Goal: Navigation & Orientation: Find specific page/section

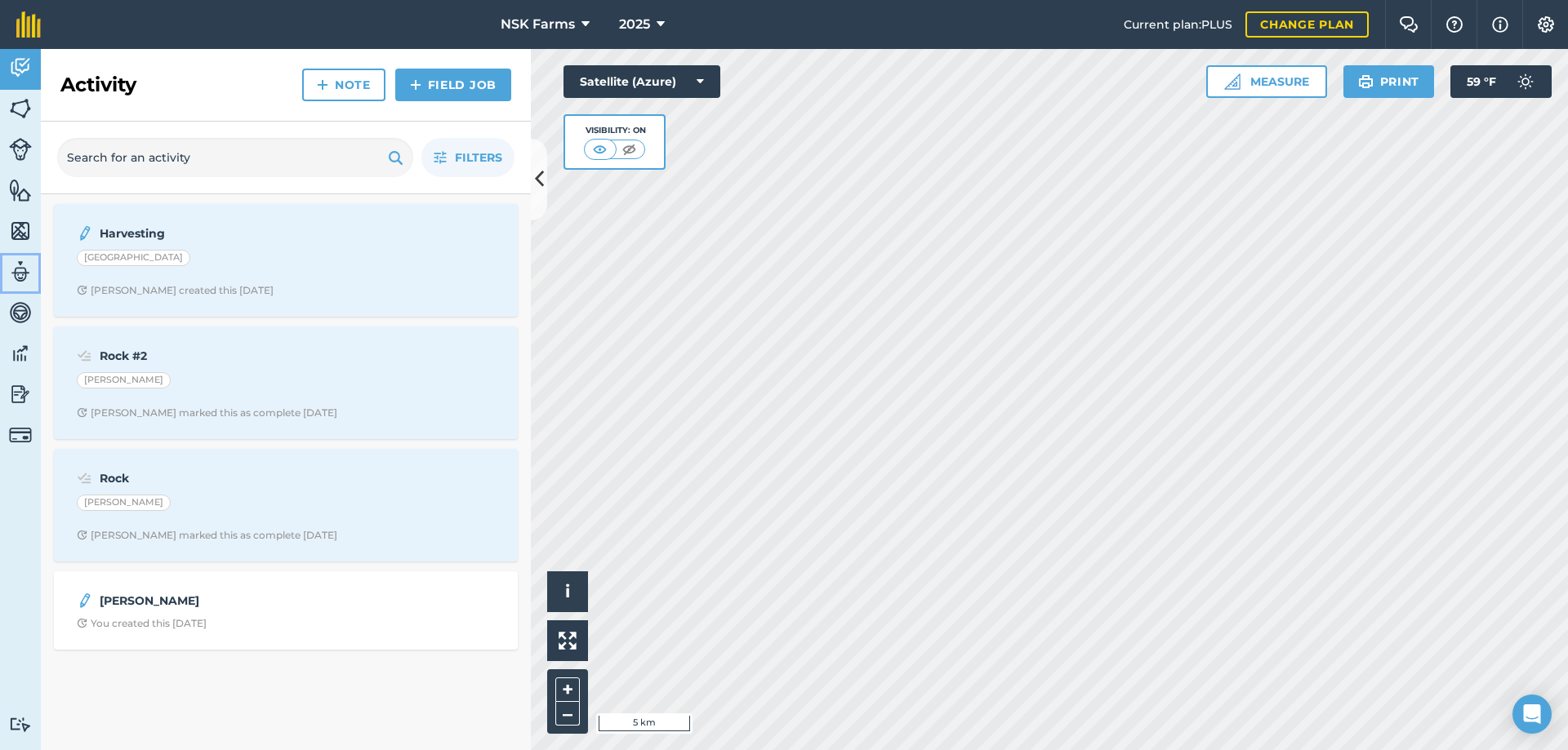
click at [20, 272] on img at bounding box center [20, 273] width 23 height 25
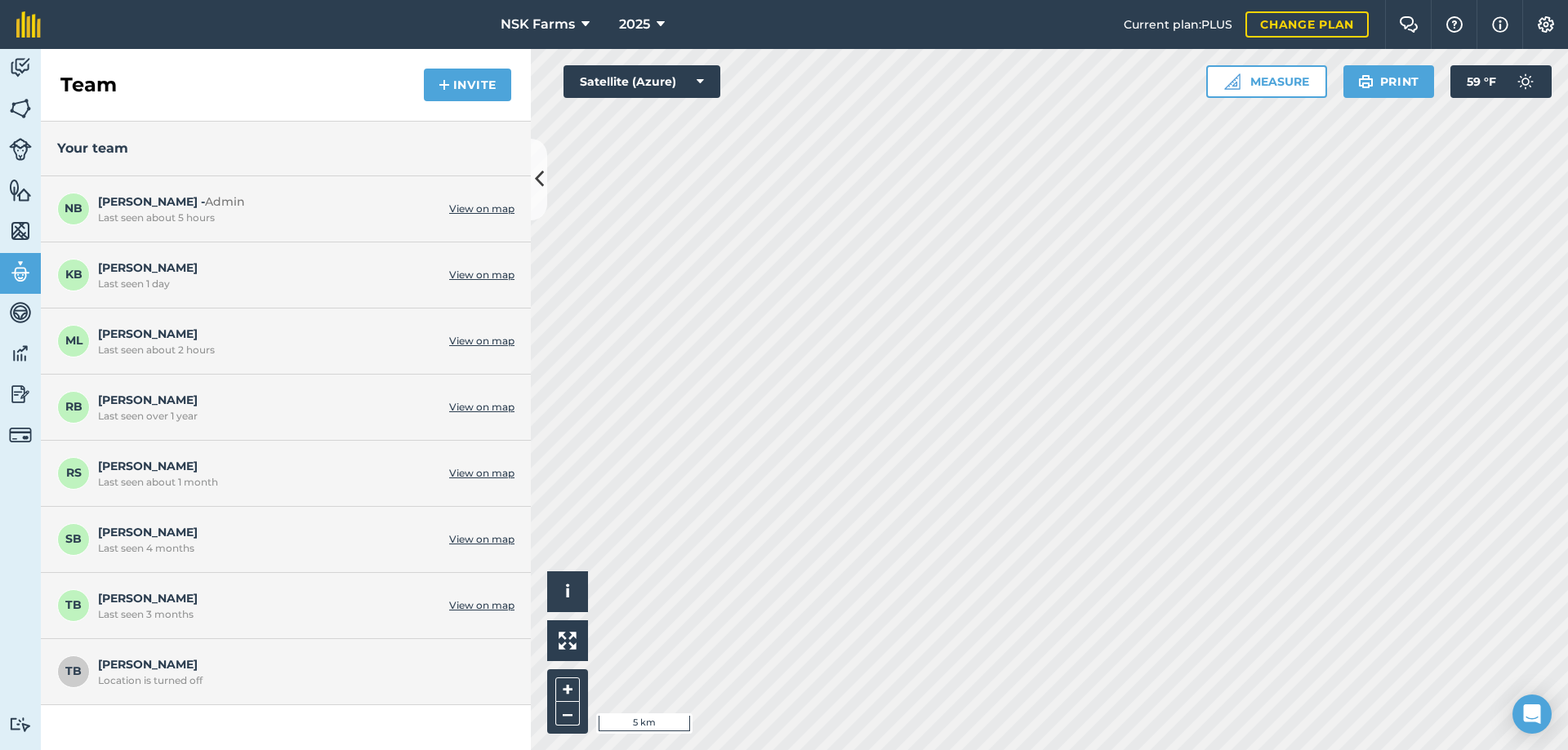
click at [355, 676] on div "Location is turned off" at bounding box center [302, 681] width 408 height 13
